Goal: Information Seeking & Learning: Learn about a topic

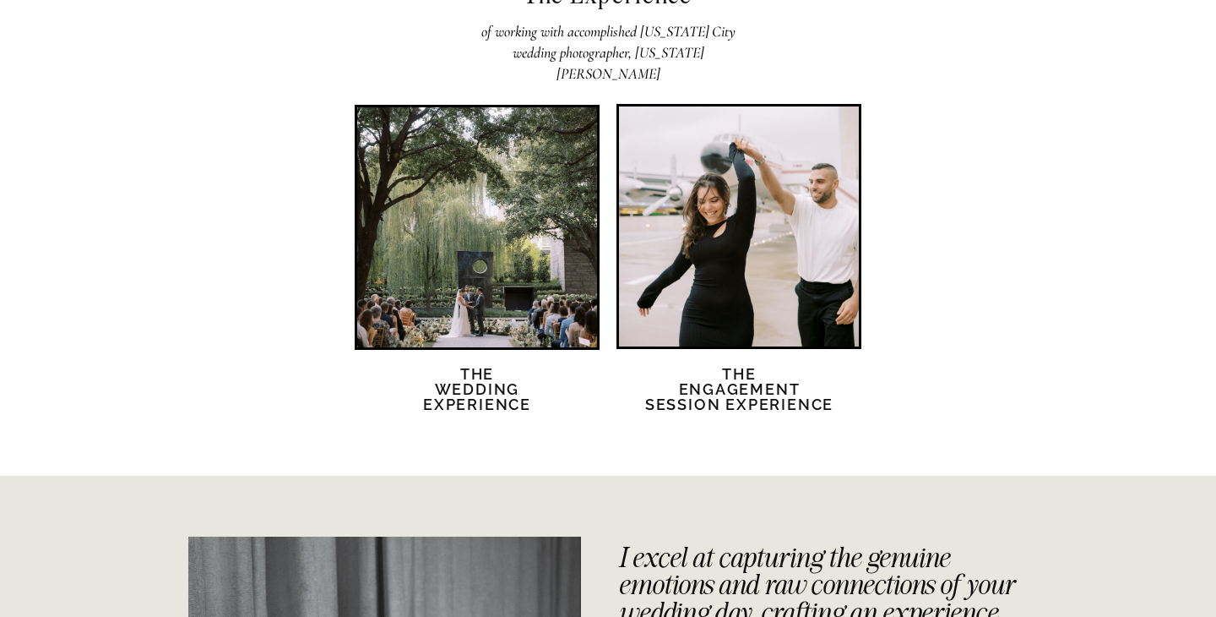
scroll to position [3315, 0]
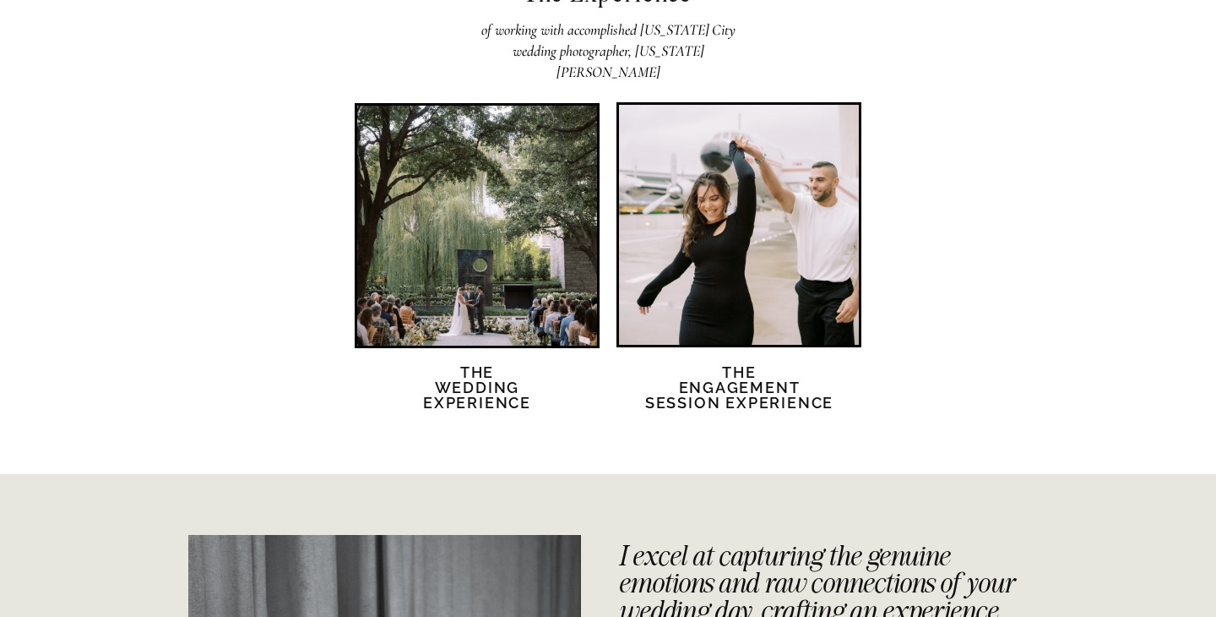
click at [523, 203] on div at bounding box center [477, 226] width 240 height 240
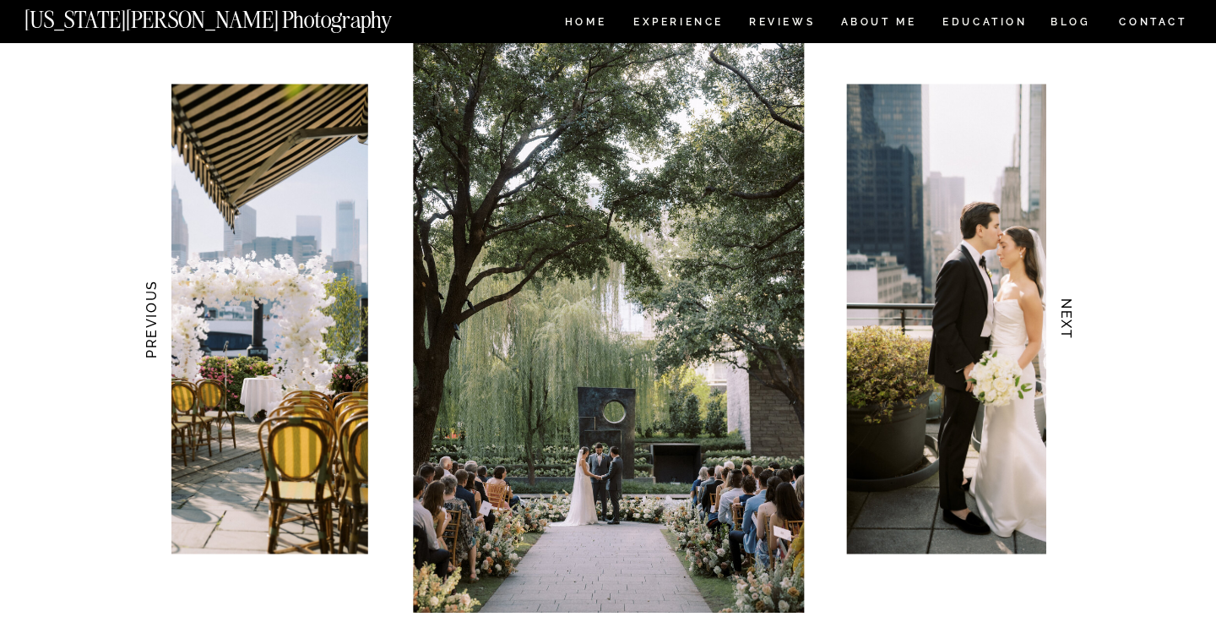
scroll to position [1652, 0]
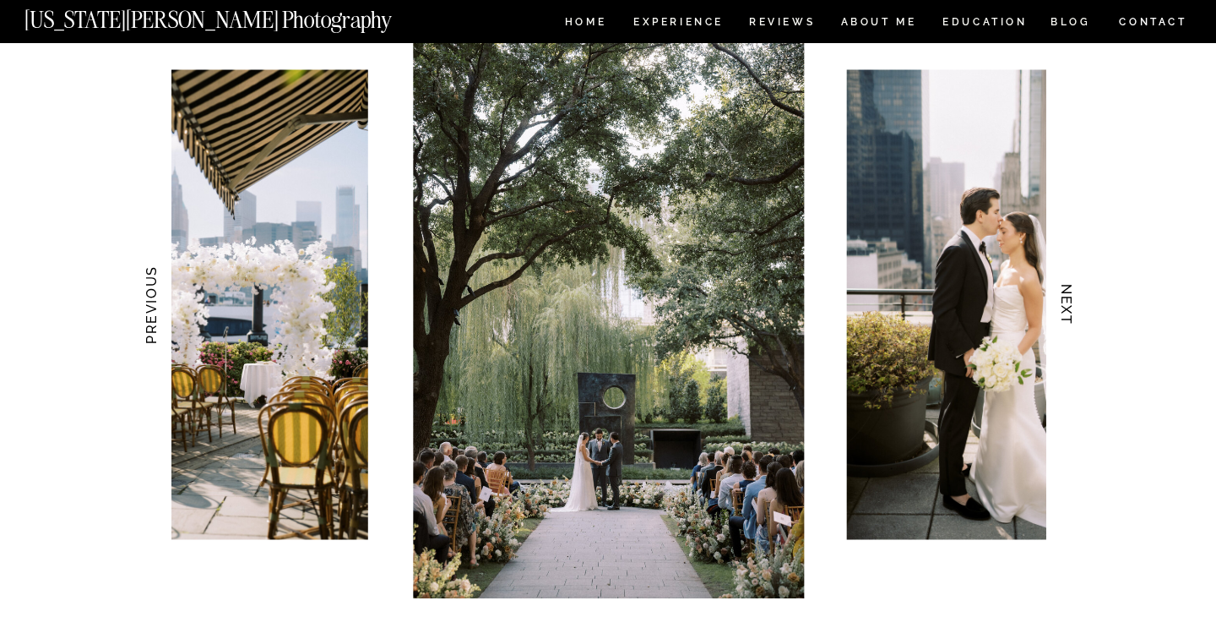
click at [1068, 301] on h3 "NEXT" at bounding box center [1067, 305] width 18 height 106
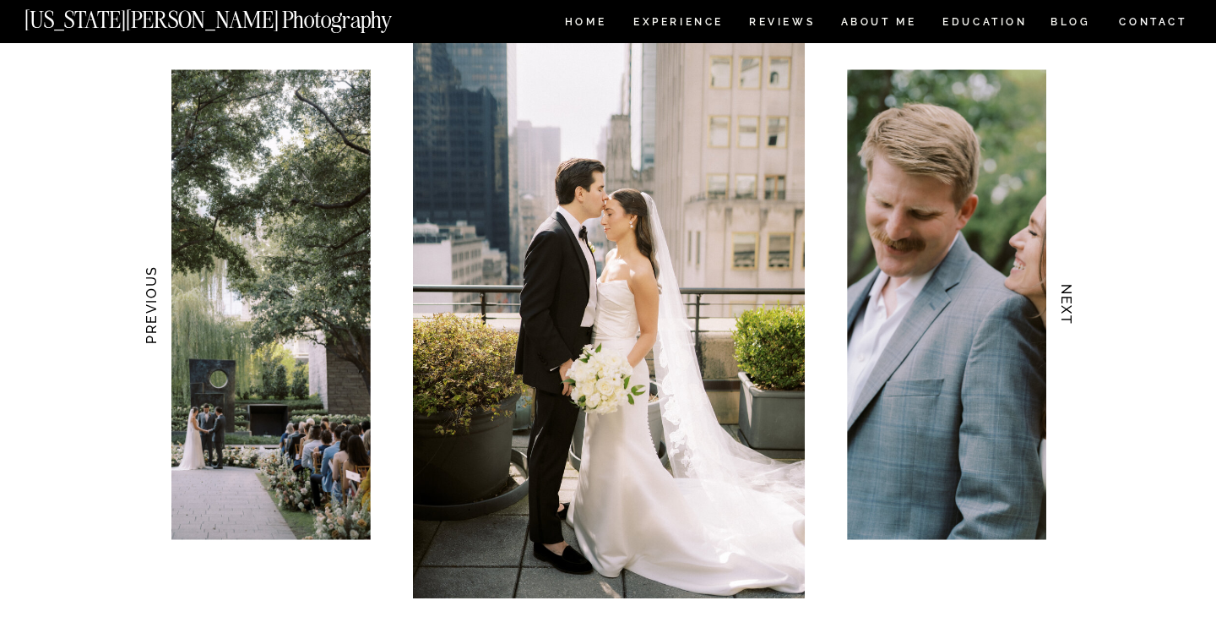
click at [1068, 301] on h3 "NEXT" at bounding box center [1067, 305] width 18 height 106
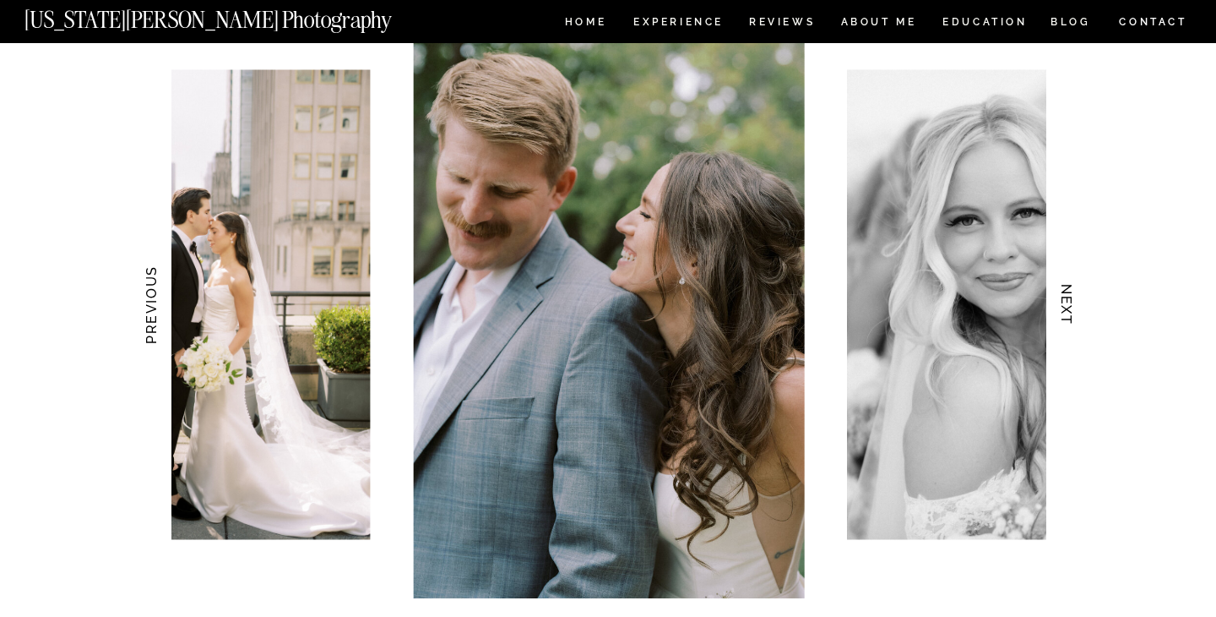
click at [1068, 301] on h3 "NEXT" at bounding box center [1067, 305] width 18 height 106
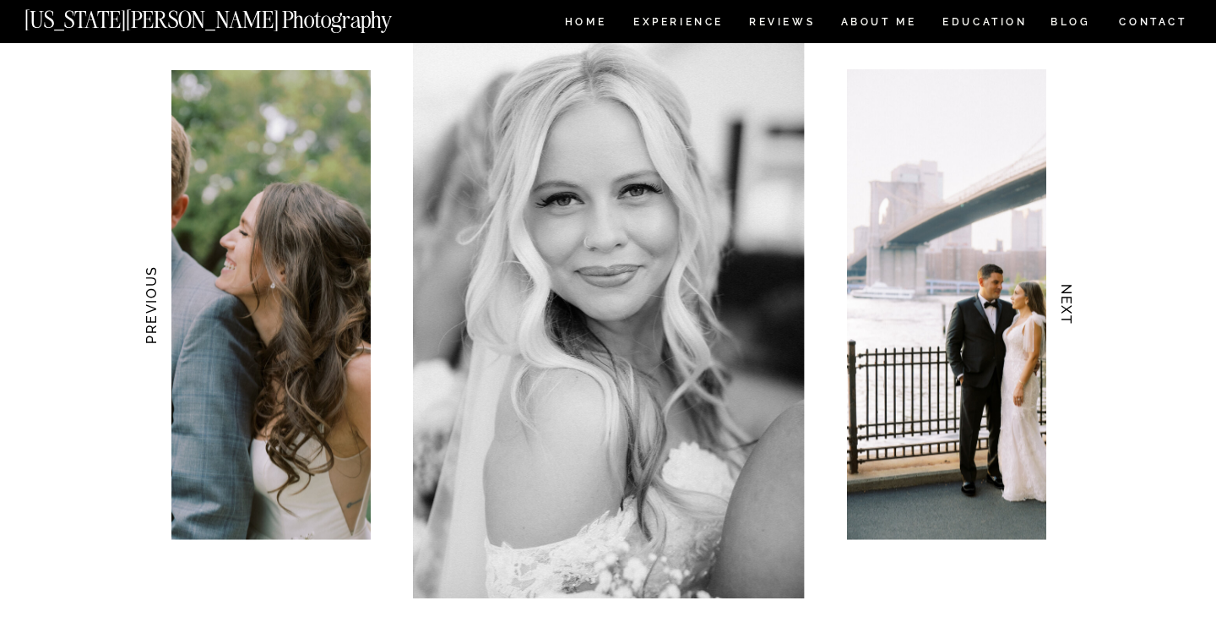
click at [1068, 301] on h3 "NEXT" at bounding box center [1067, 305] width 18 height 106
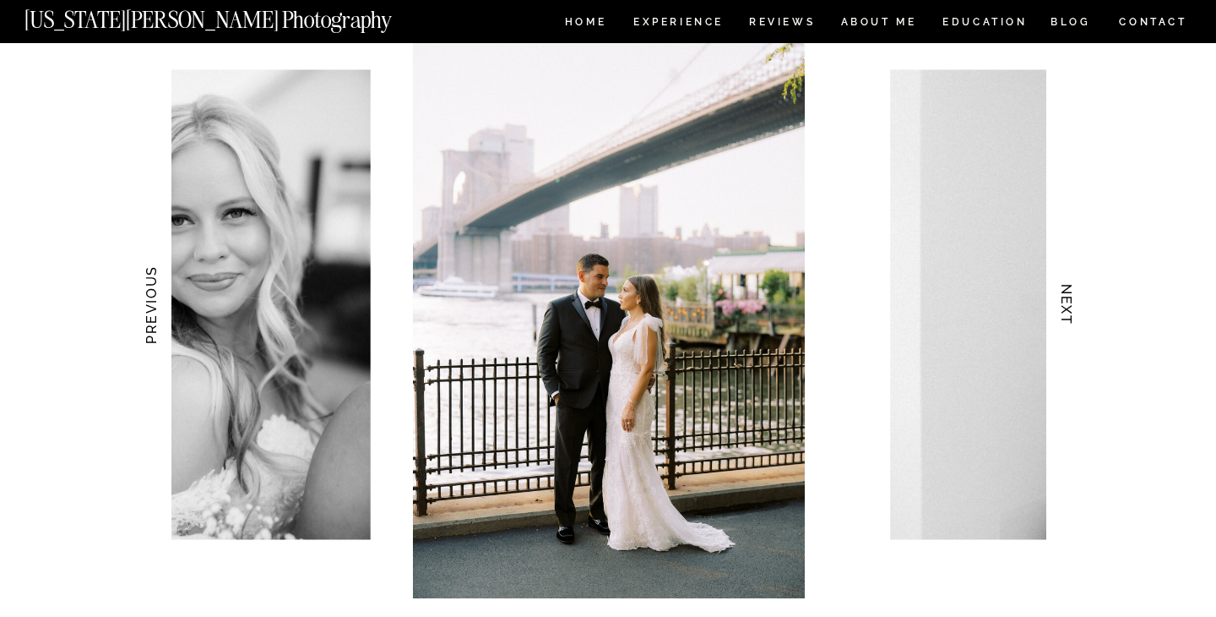
click at [1068, 301] on h3 "NEXT" at bounding box center [1067, 305] width 18 height 106
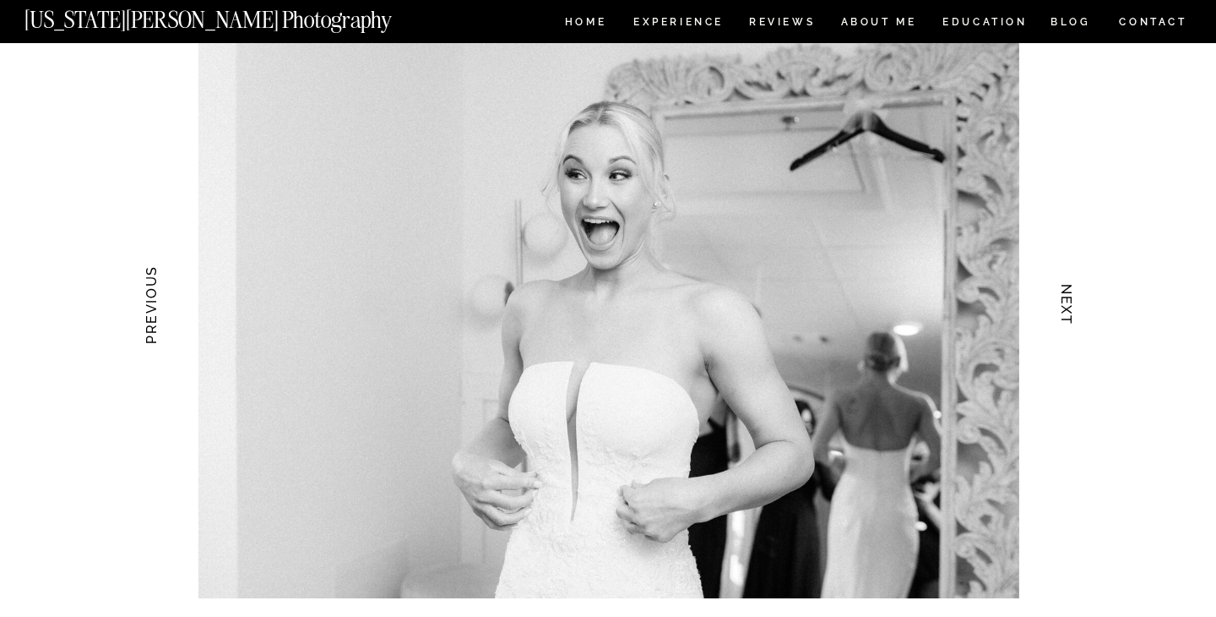
click at [1068, 301] on h3 "NEXT" at bounding box center [1067, 305] width 18 height 106
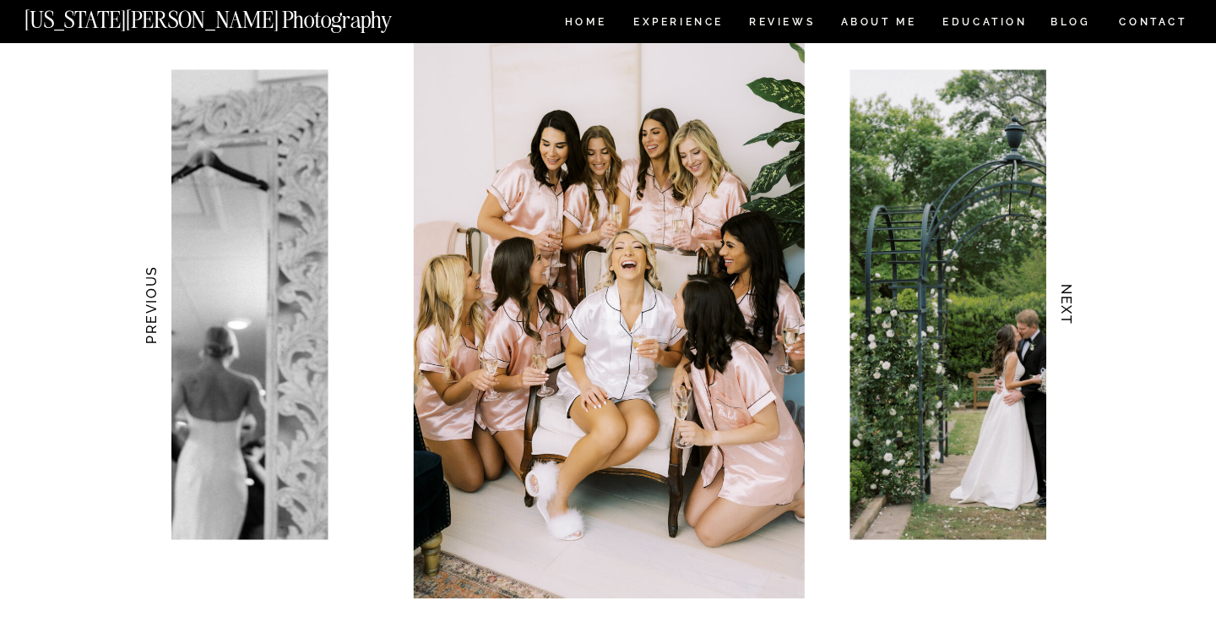
click at [1068, 301] on h3 "NEXT" at bounding box center [1067, 305] width 18 height 106
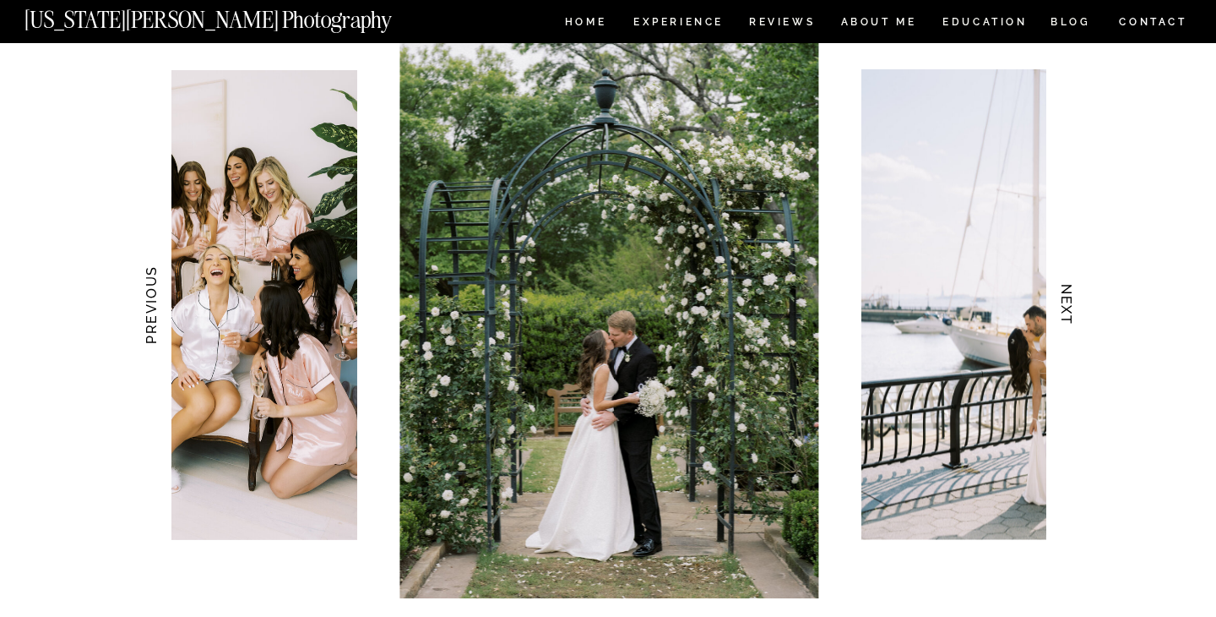
click at [1068, 301] on h3 "NEXT" at bounding box center [1067, 305] width 18 height 106
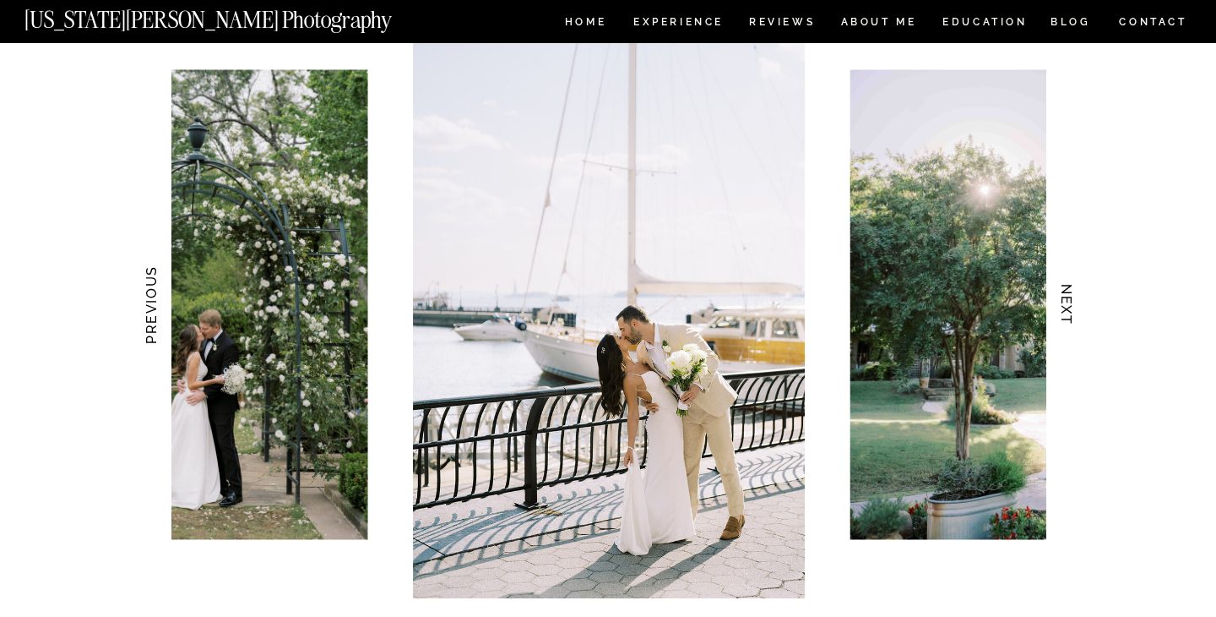
click at [1068, 301] on h3 "NEXT" at bounding box center [1067, 305] width 18 height 106
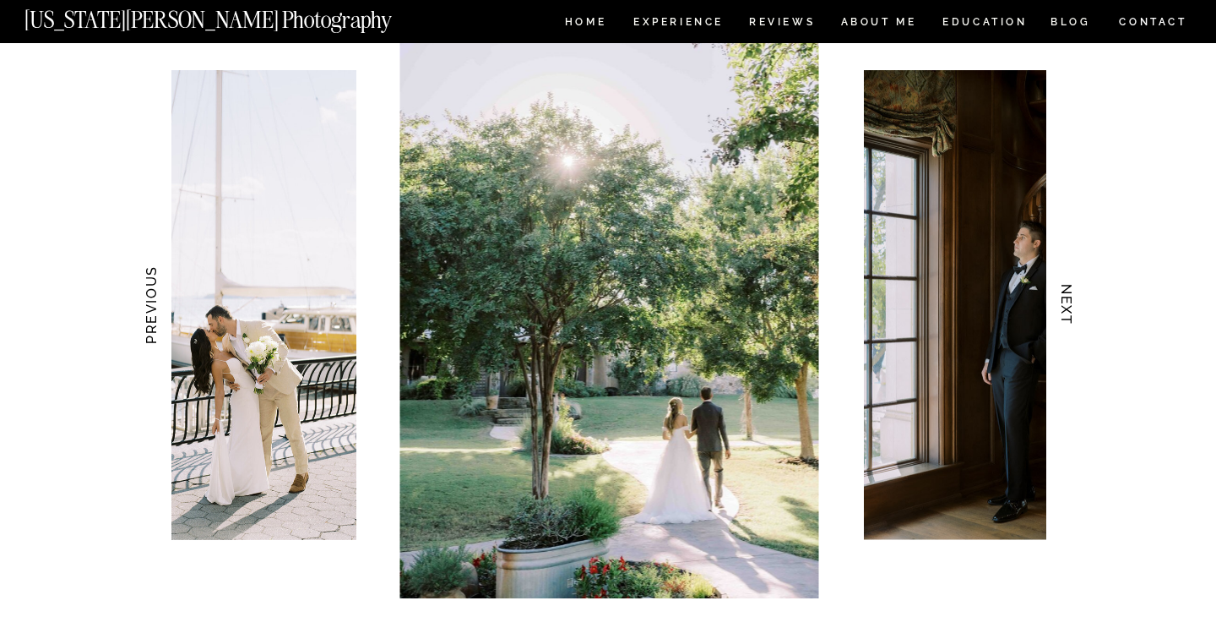
click at [1068, 301] on h3 "NEXT" at bounding box center [1067, 305] width 18 height 106
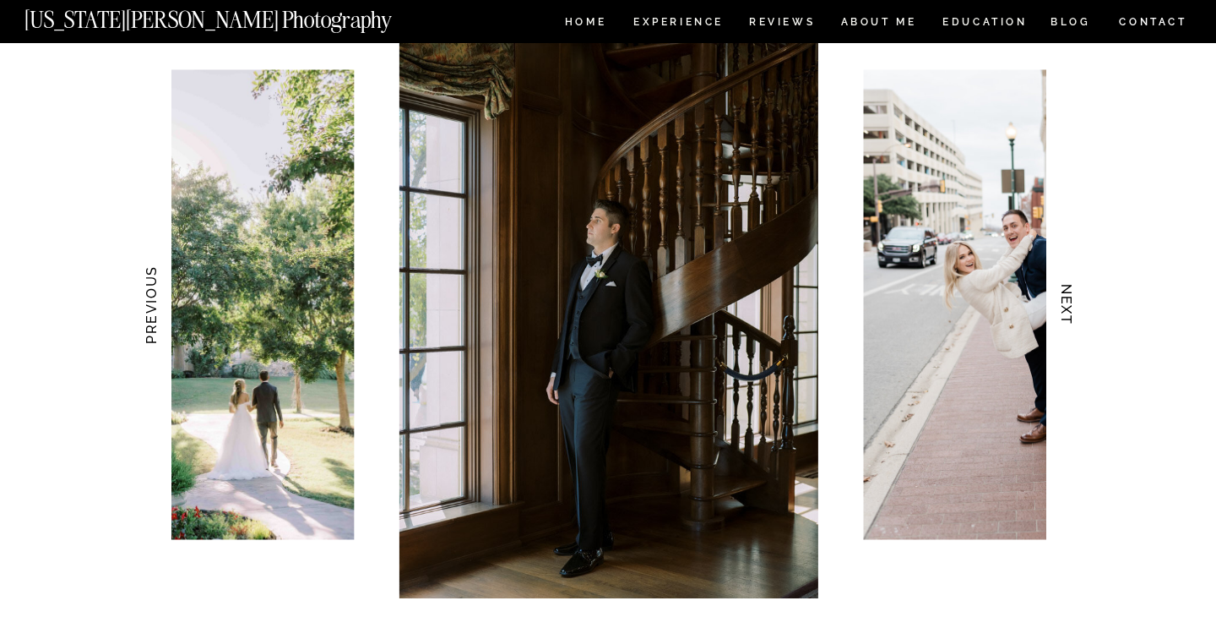
click at [1068, 301] on h3 "NEXT" at bounding box center [1067, 305] width 18 height 106
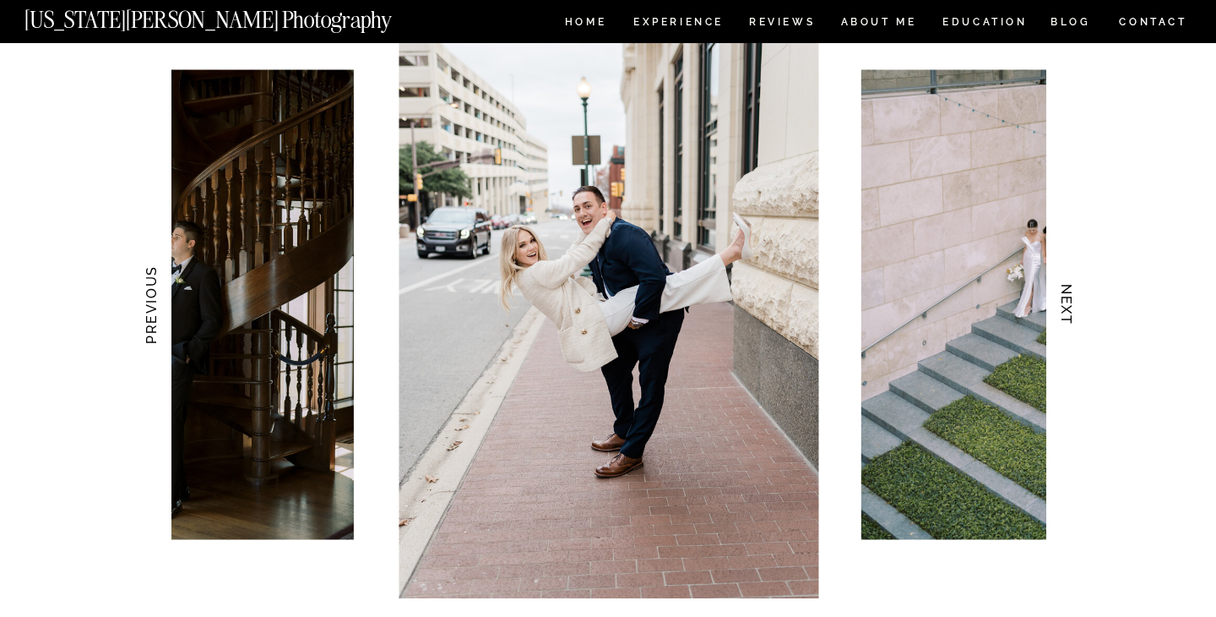
click at [1068, 301] on h3 "NEXT" at bounding box center [1067, 305] width 18 height 106
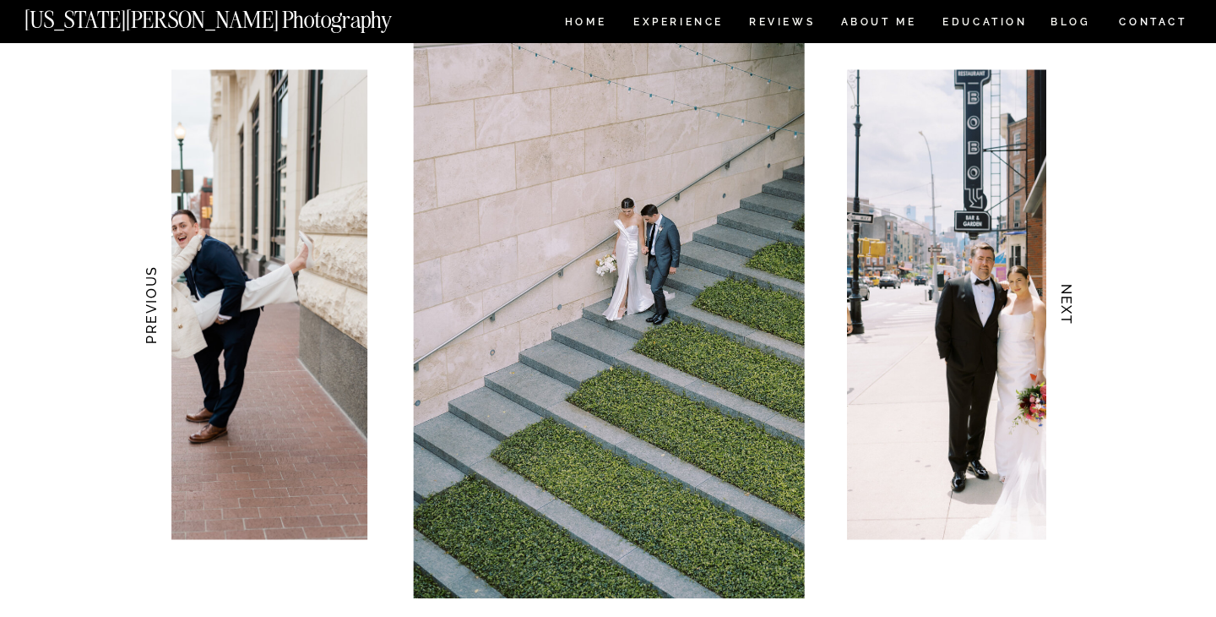
click at [1068, 301] on h3 "NEXT" at bounding box center [1067, 305] width 18 height 106
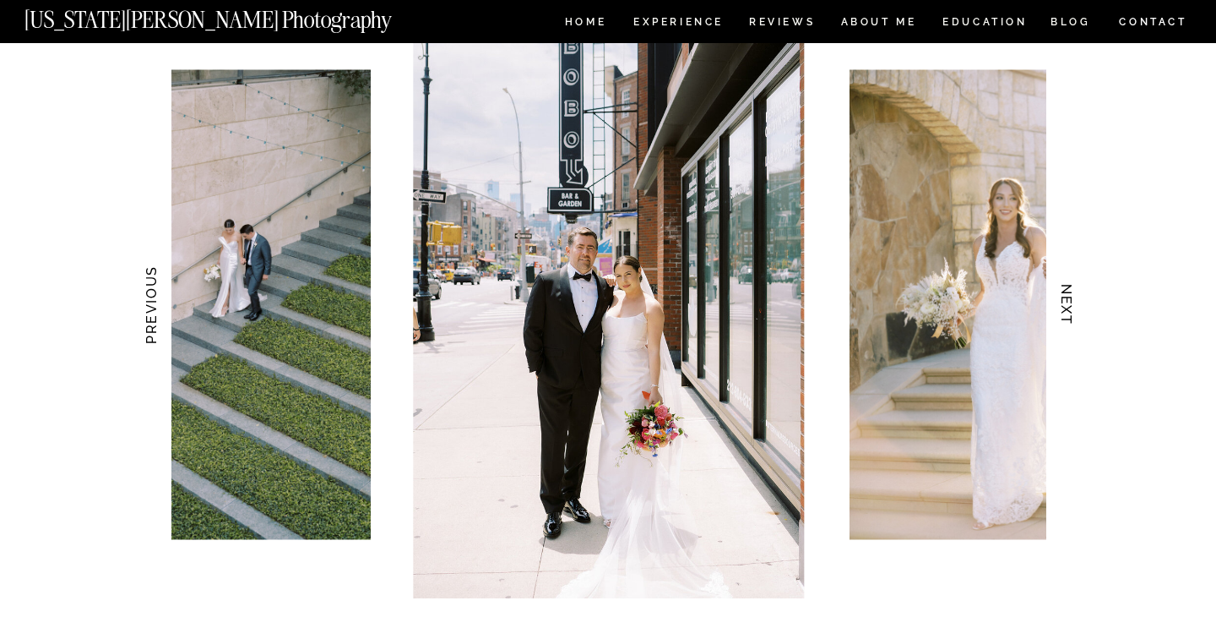
click at [1068, 301] on h3 "NEXT" at bounding box center [1067, 305] width 18 height 106
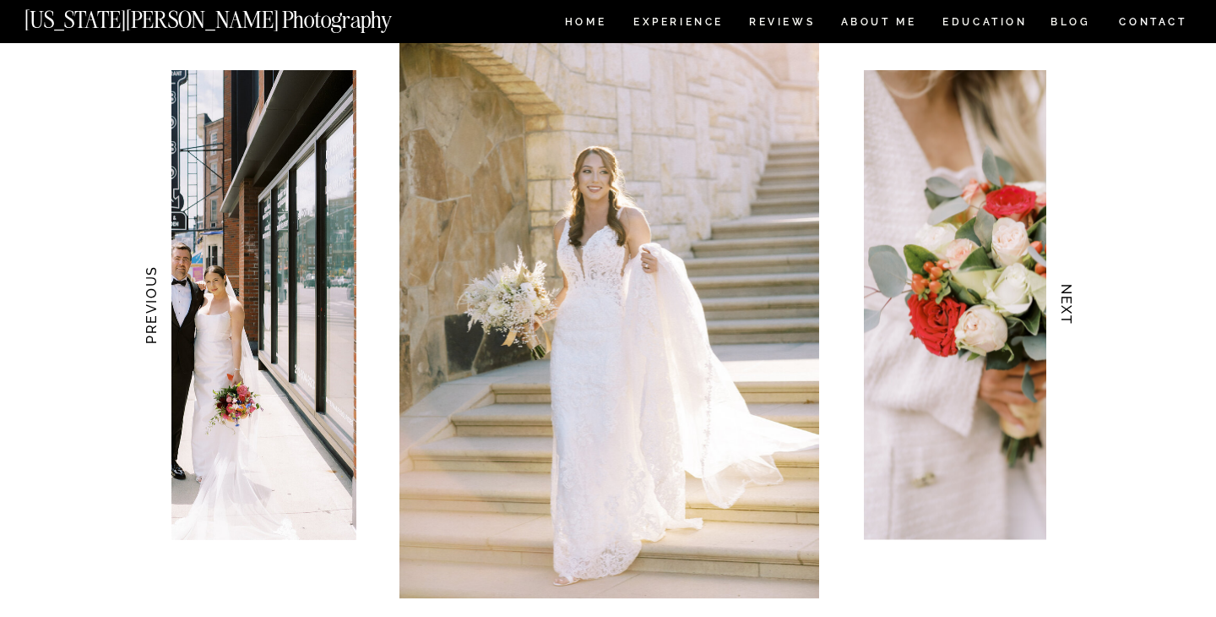
click at [1068, 301] on h3 "NEXT" at bounding box center [1067, 305] width 18 height 106
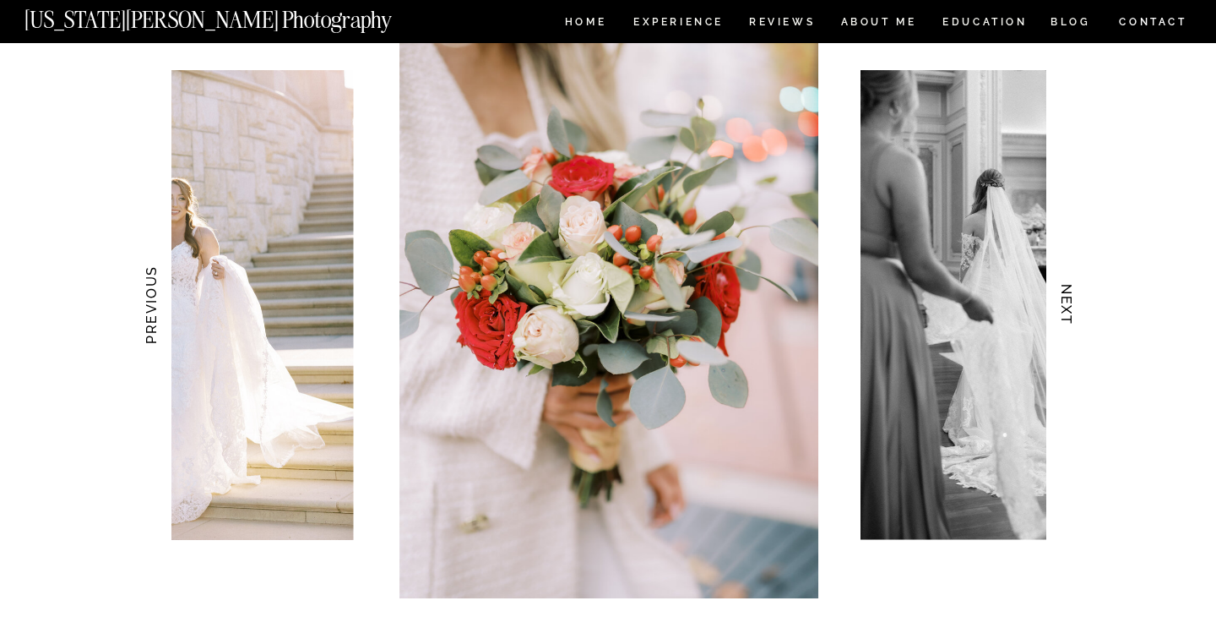
click at [1068, 301] on h3 "NEXT" at bounding box center [1067, 305] width 18 height 106
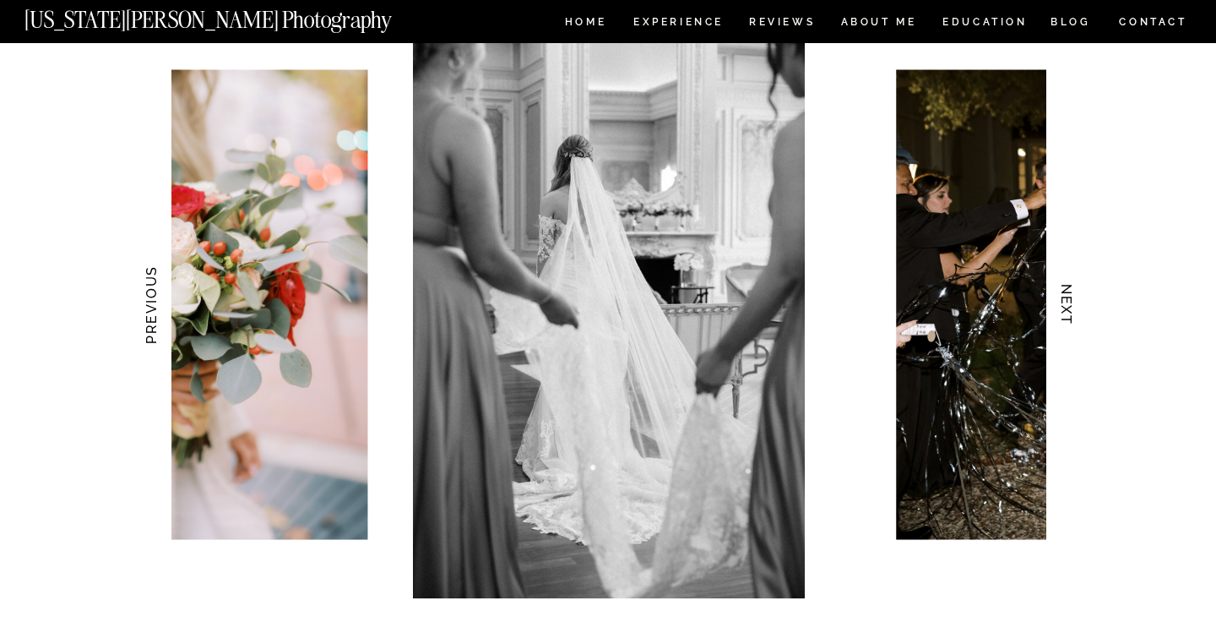
click at [1068, 301] on h3 "NEXT" at bounding box center [1067, 305] width 18 height 106
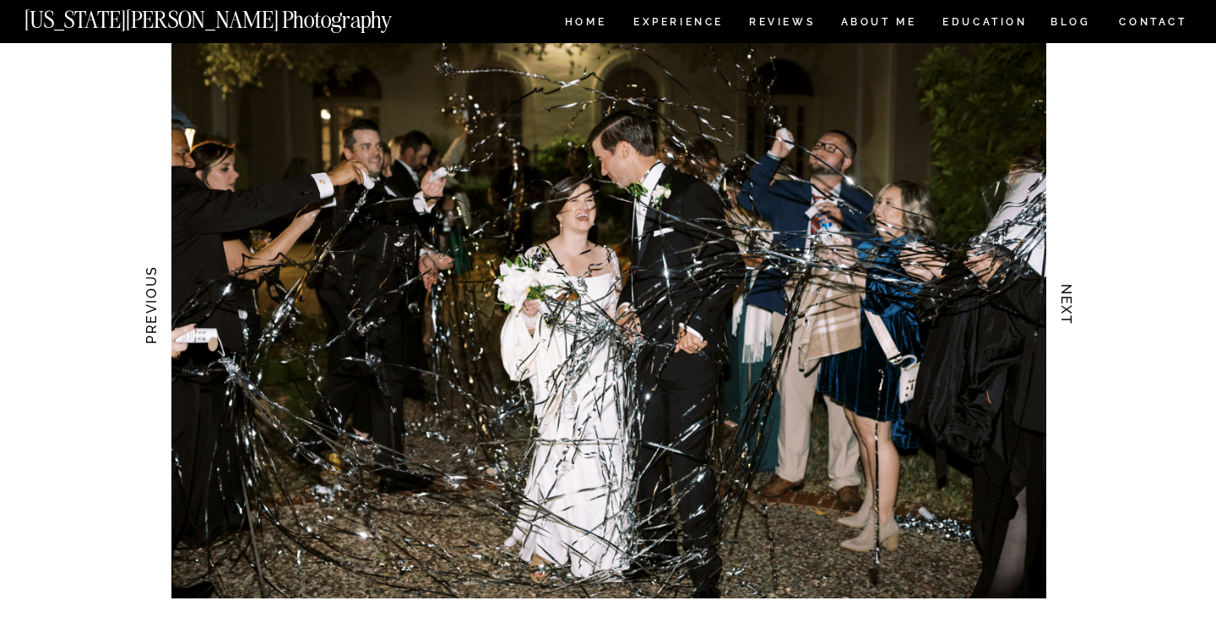
click at [1068, 301] on h3 "NEXT" at bounding box center [1067, 305] width 18 height 106
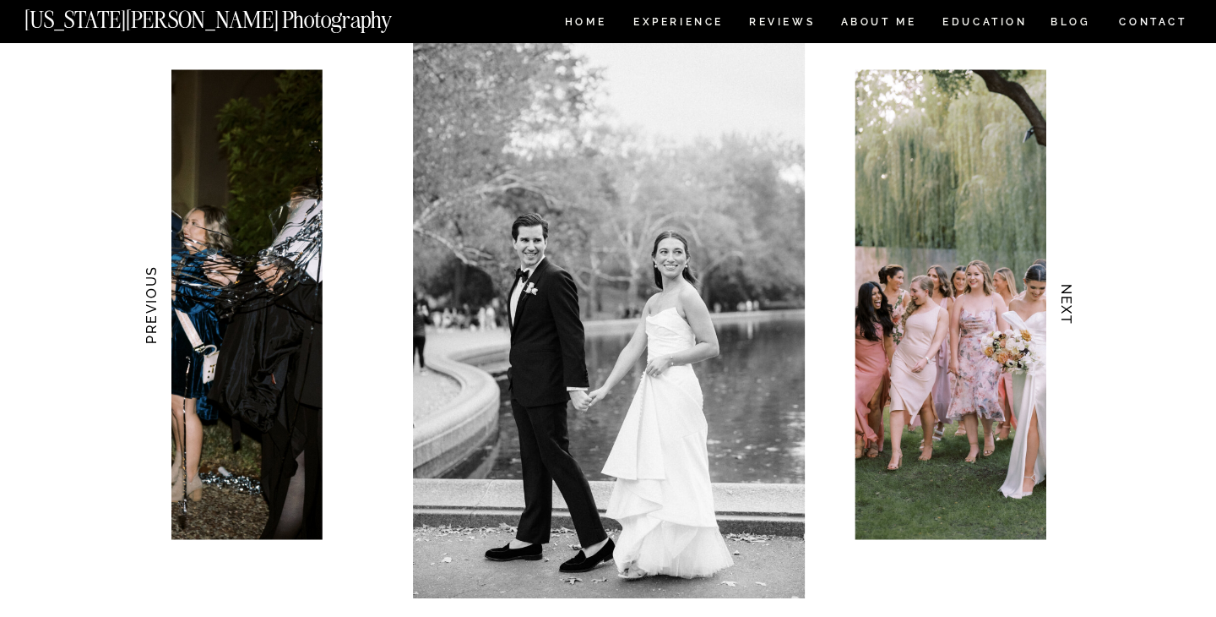
click at [1068, 301] on h3 "NEXT" at bounding box center [1067, 305] width 18 height 106
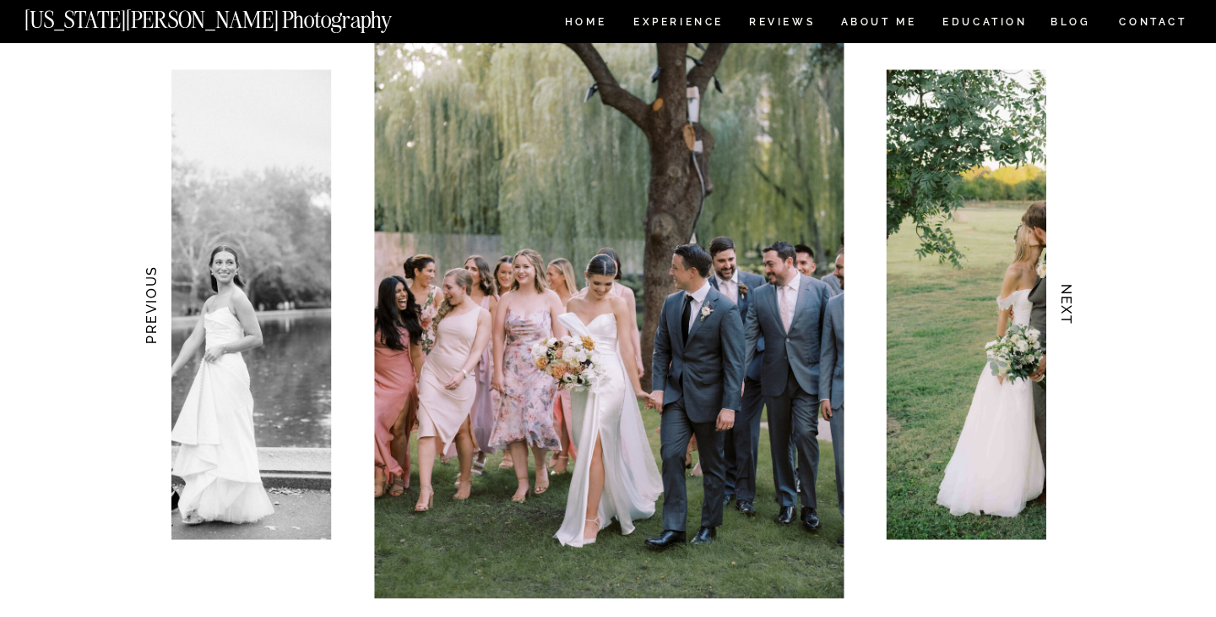
click at [1068, 301] on h3 "NEXT" at bounding box center [1067, 305] width 18 height 106
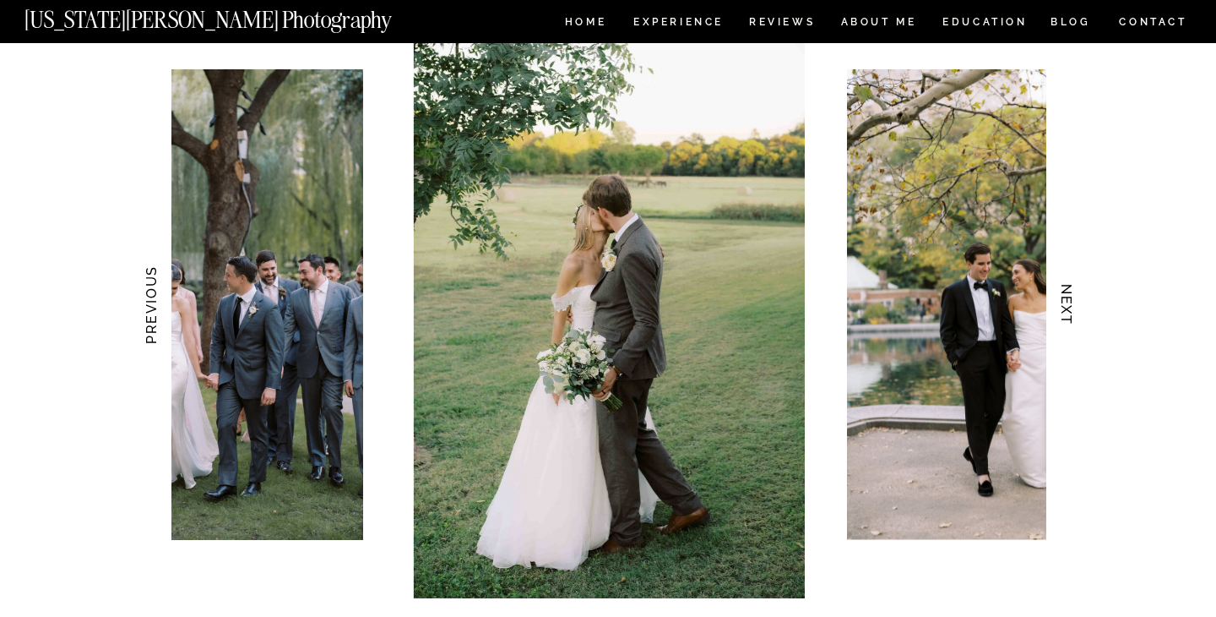
click at [1068, 301] on h3 "NEXT" at bounding box center [1067, 305] width 18 height 106
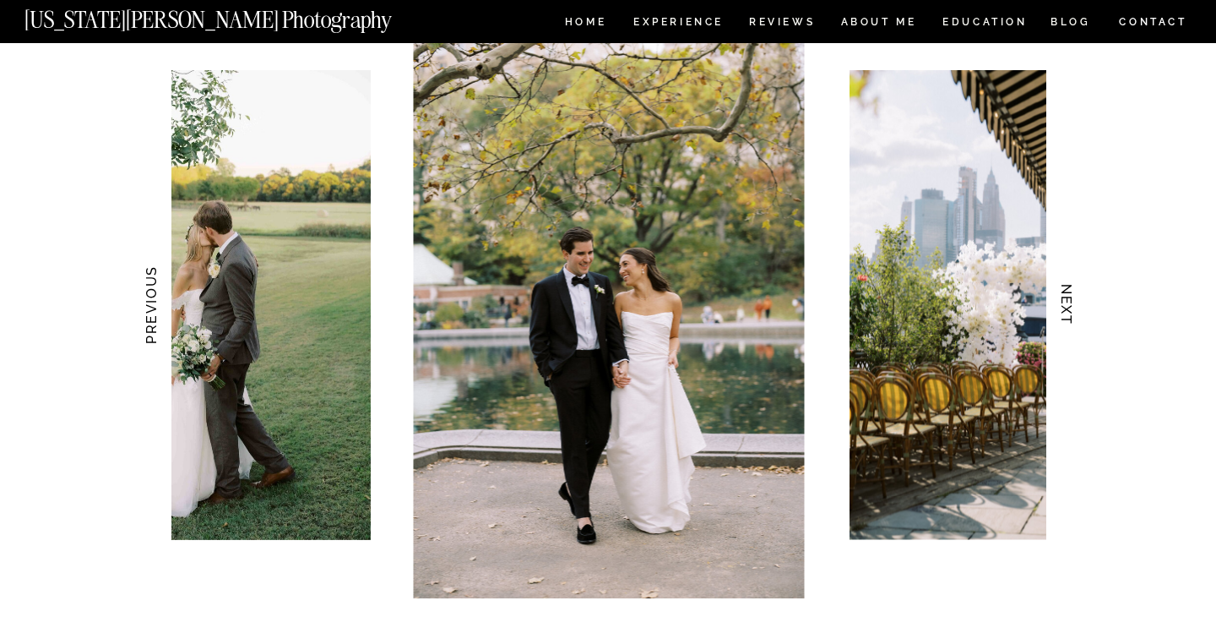
click at [1068, 301] on h3 "NEXT" at bounding box center [1067, 305] width 18 height 106
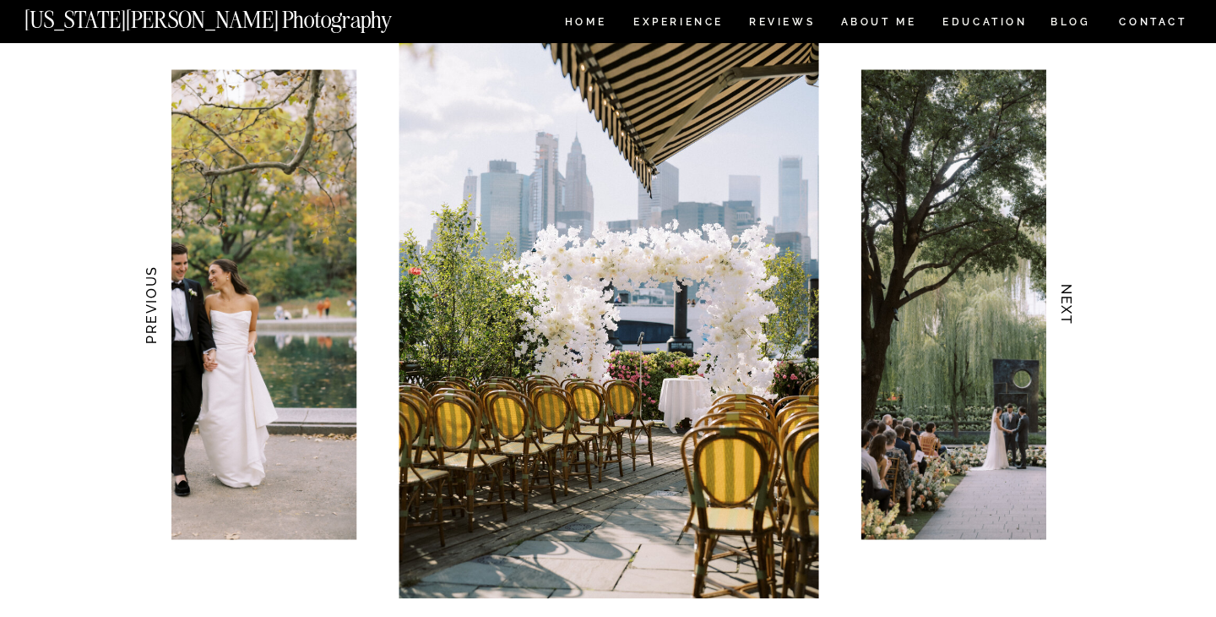
click at [1068, 301] on h3 "NEXT" at bounding box center [1067, 305] width 18 height 106
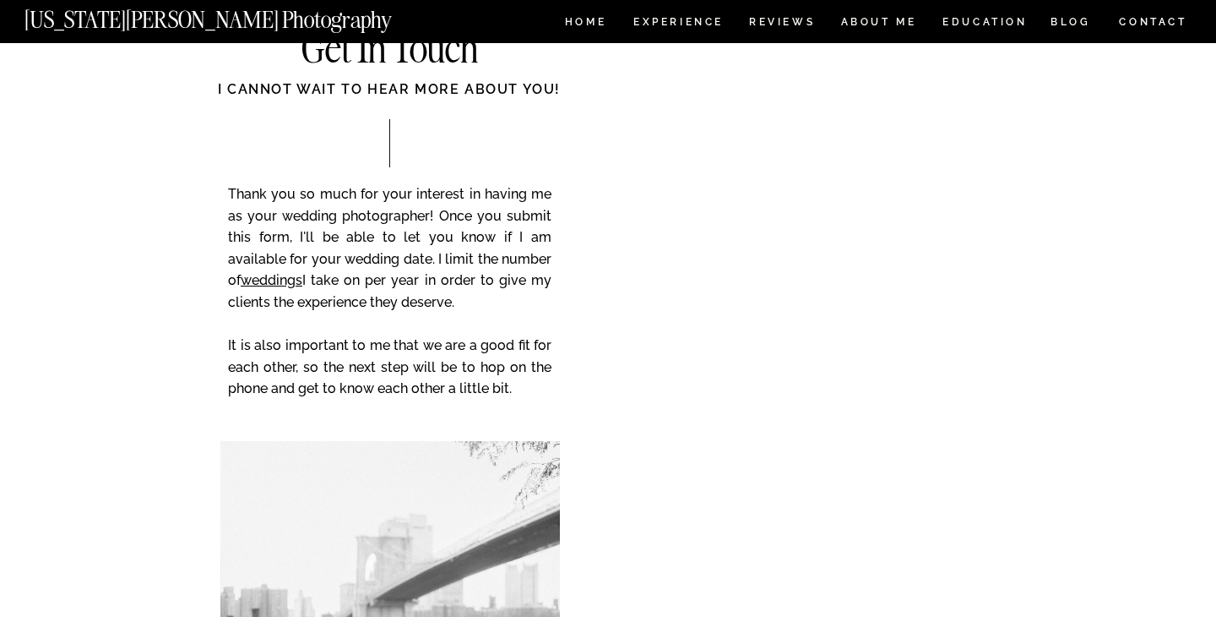
scroll to position [6778, 0]
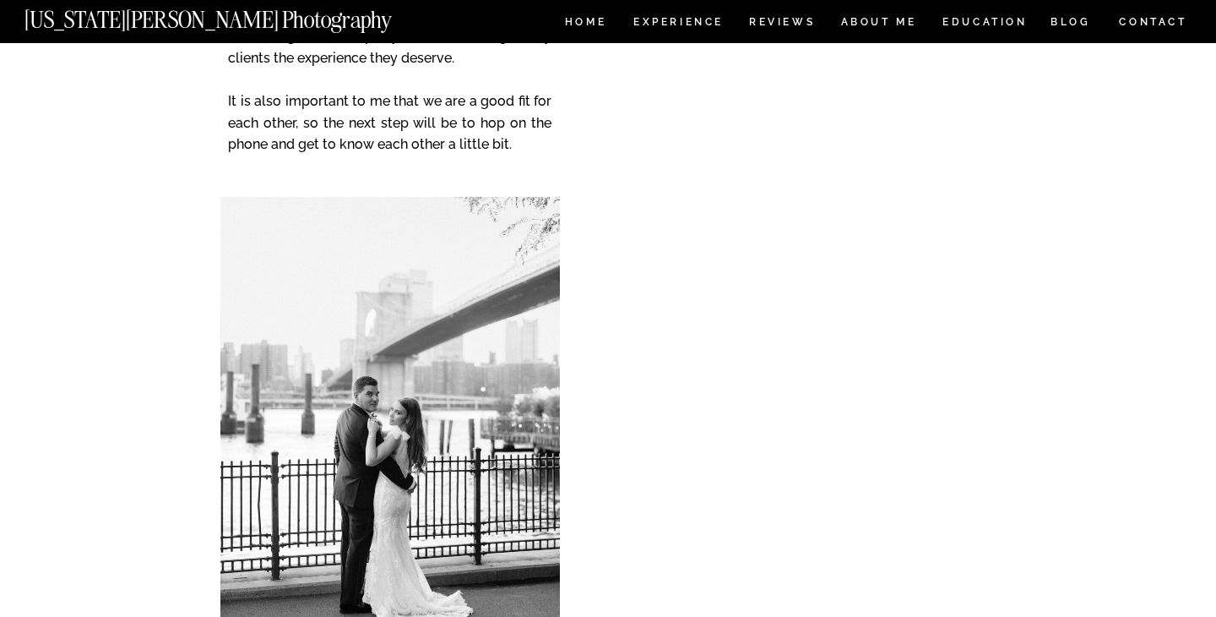
scroll to position [7165, 0]
